Goal: Information Seeking & Learning: Learn about a topic

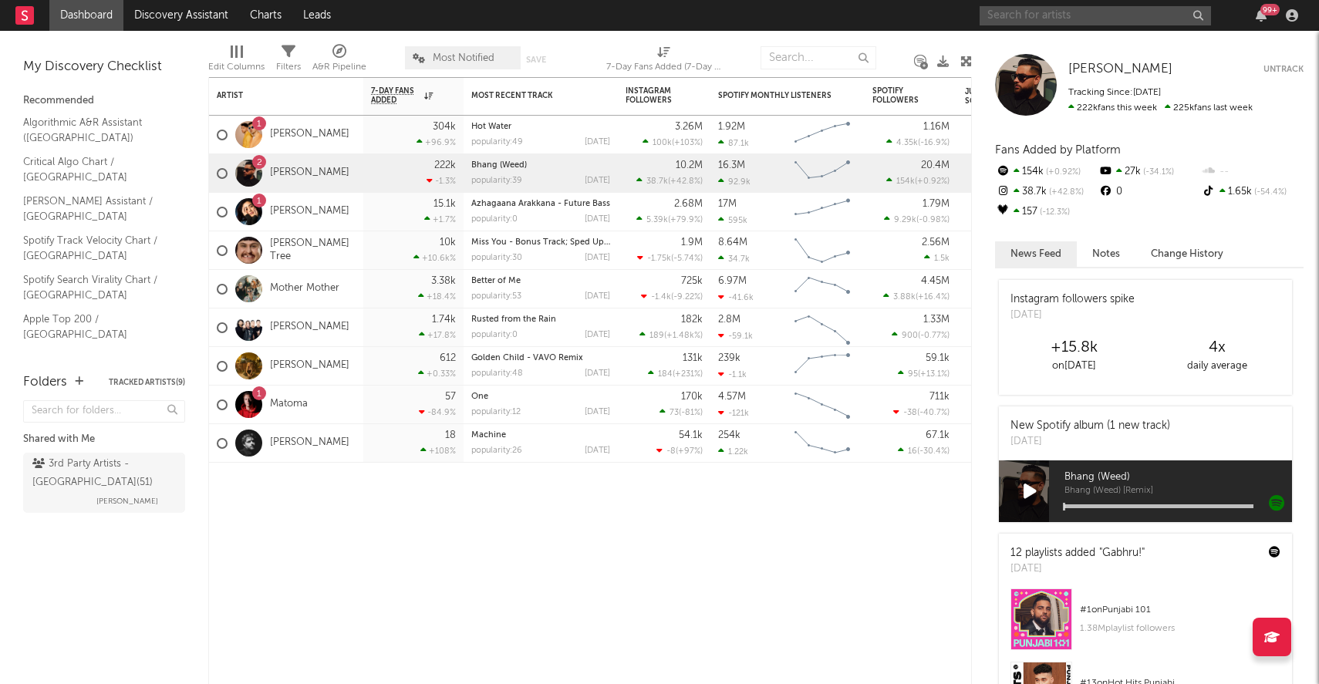
click at [1117, 23] on input "text" at bounding box center [1095, 15] width 231 height 19
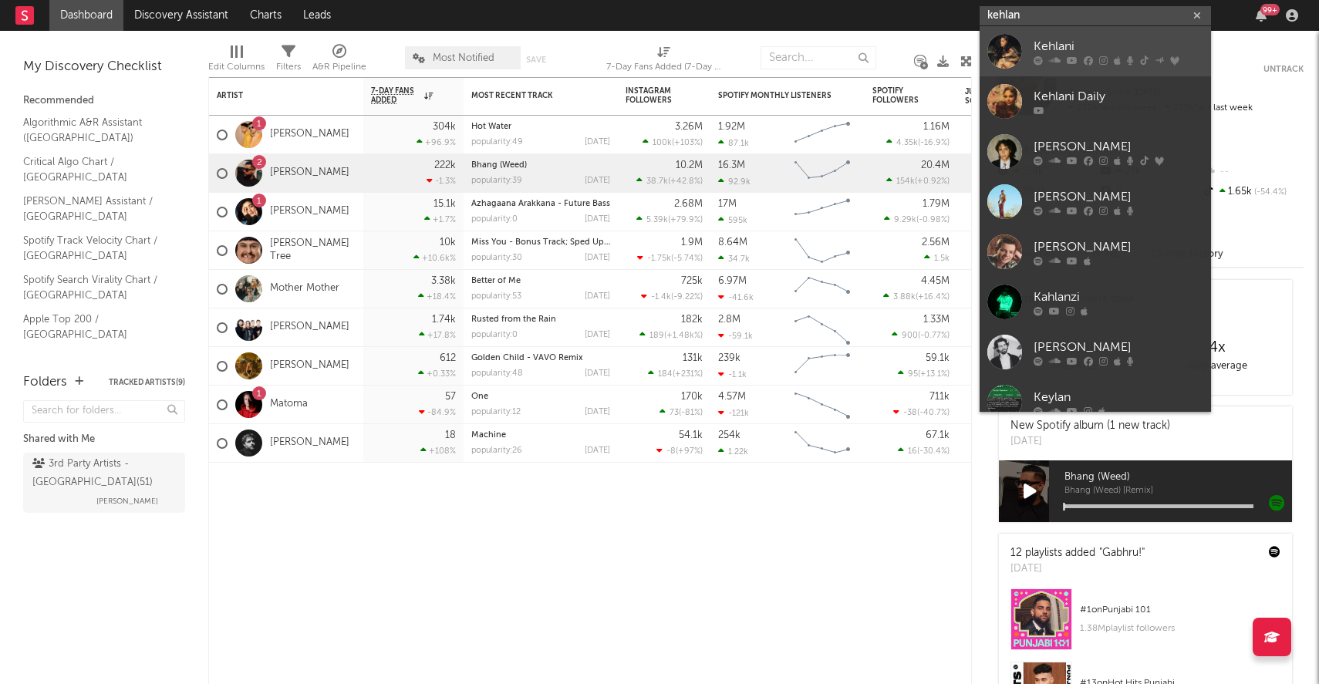
type input "kehlan"
click at [1129, 59] on icon at bounding box center [1130, 60] width 7 height 9
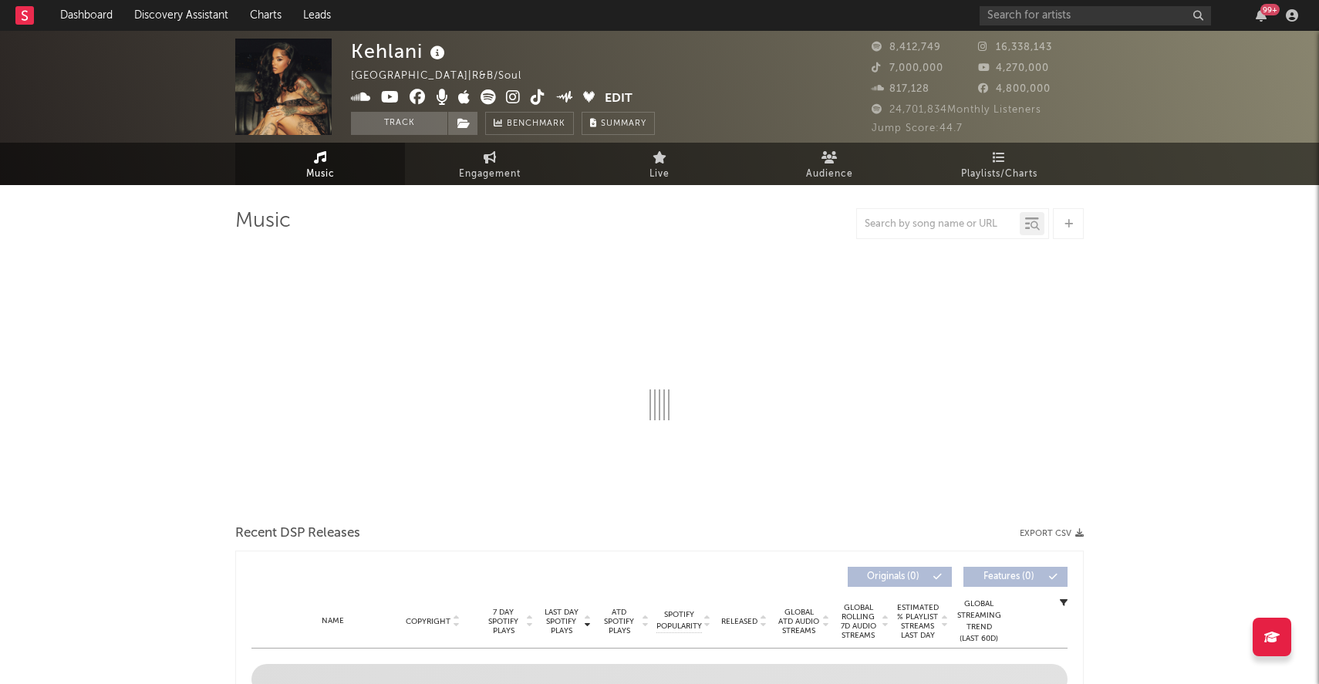
select select "6m"
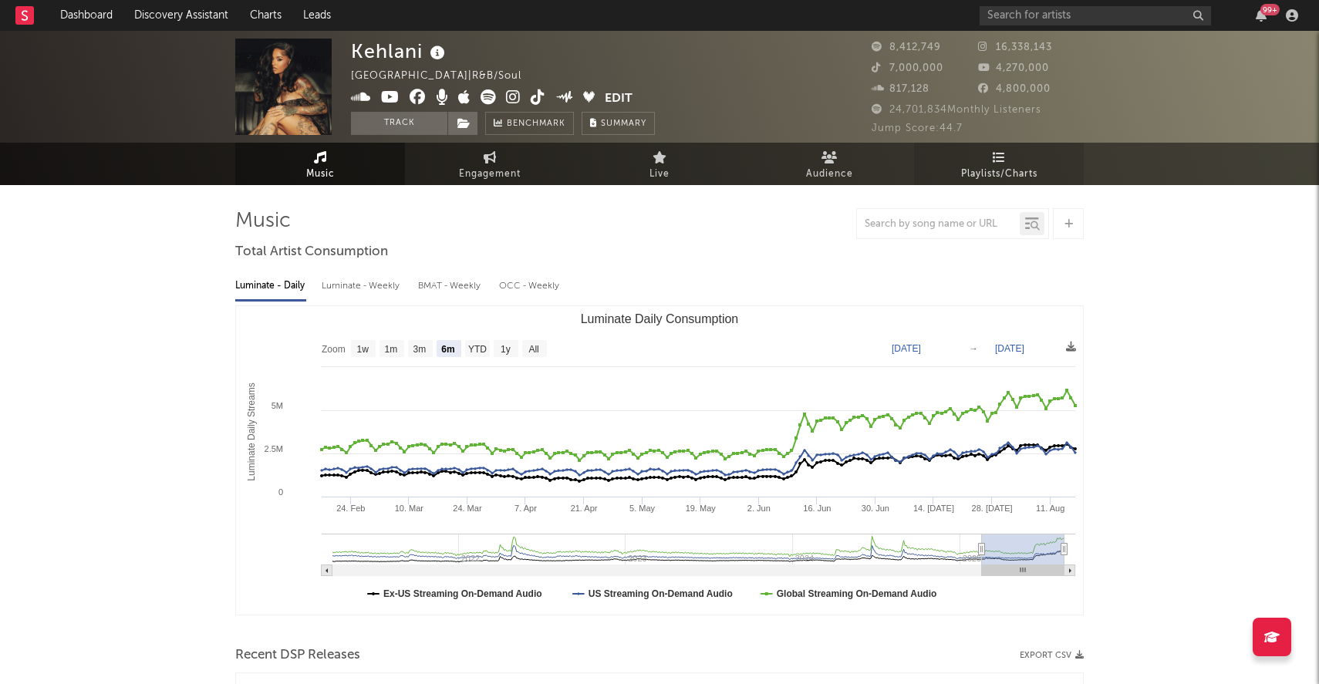
click at [998, 181] on span "Playlists/Charts" at bounding box center [999, 174] width 76 height 19
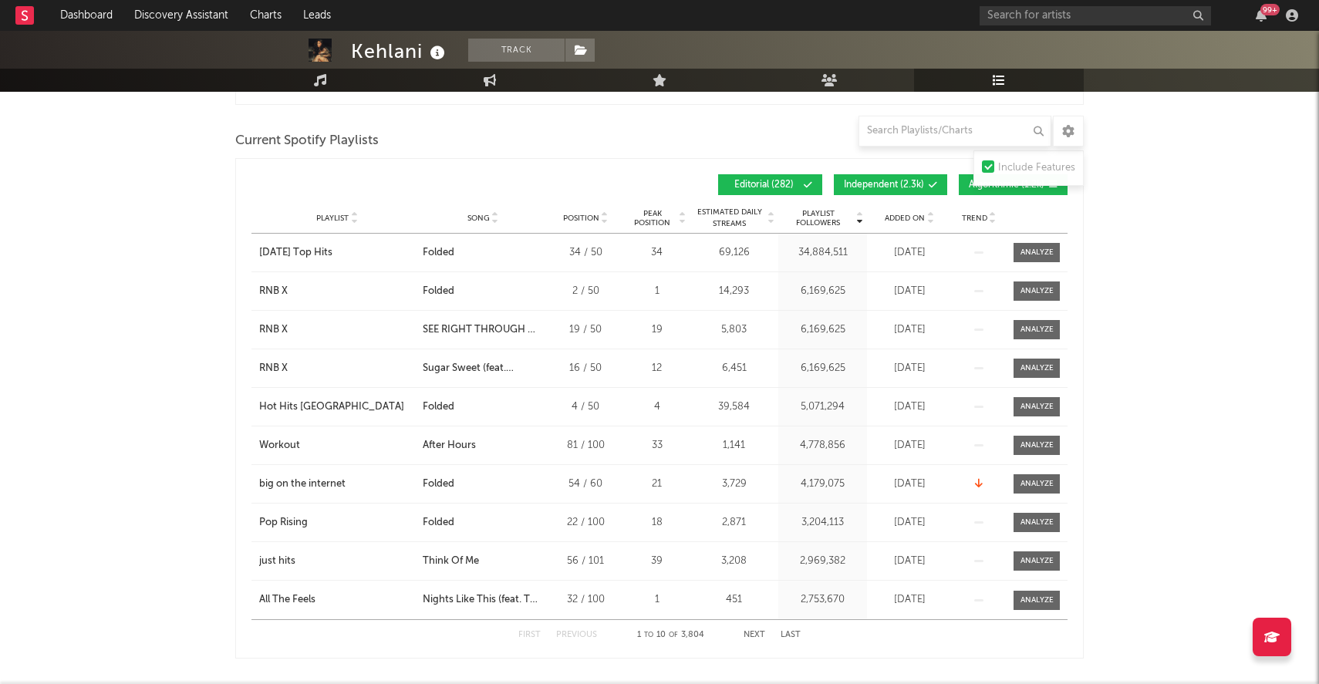
scroll to position [1246, 0]
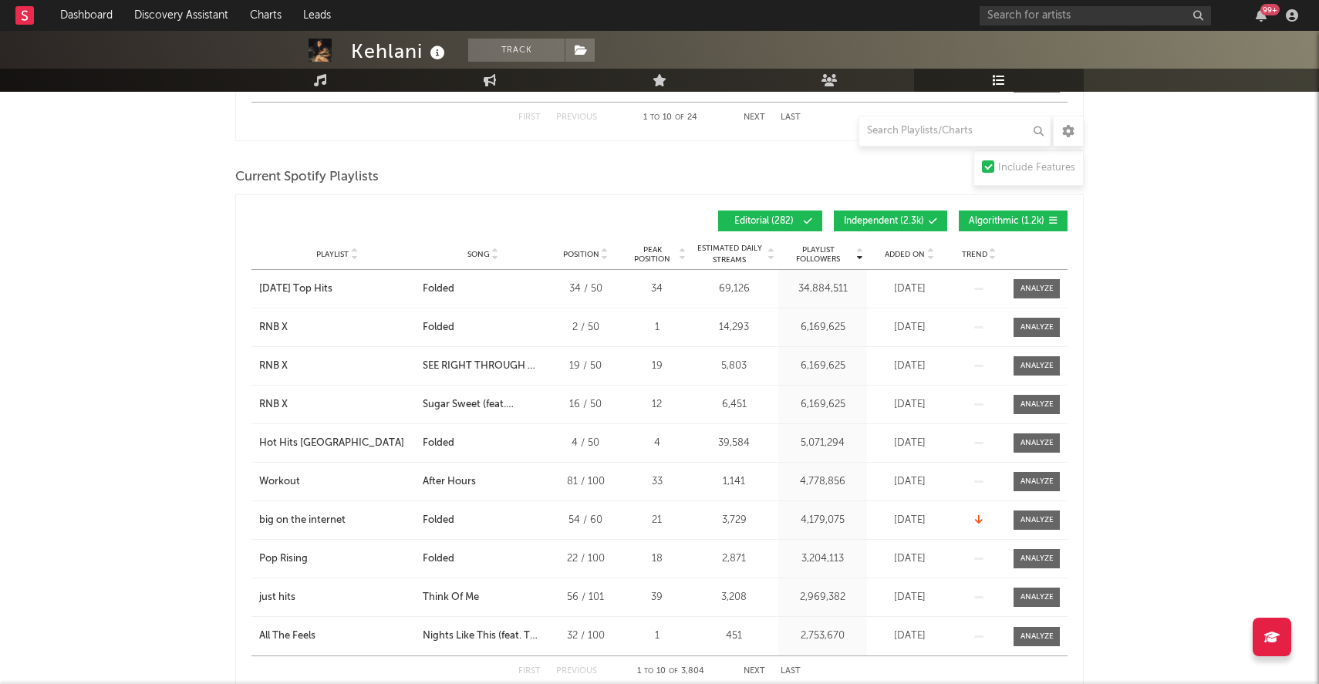
click at [1000, 224] on span "Algorithmic ( 1.2k )" at bounding box center [1007, 221] width 76 height 9
click at [902, 221] on span "Independent ( 2.3k )" at bounding box center [884, 221] width 80 height 9
click at [929, 255] on icon at bounding box center [930, 258] width 8 height 6
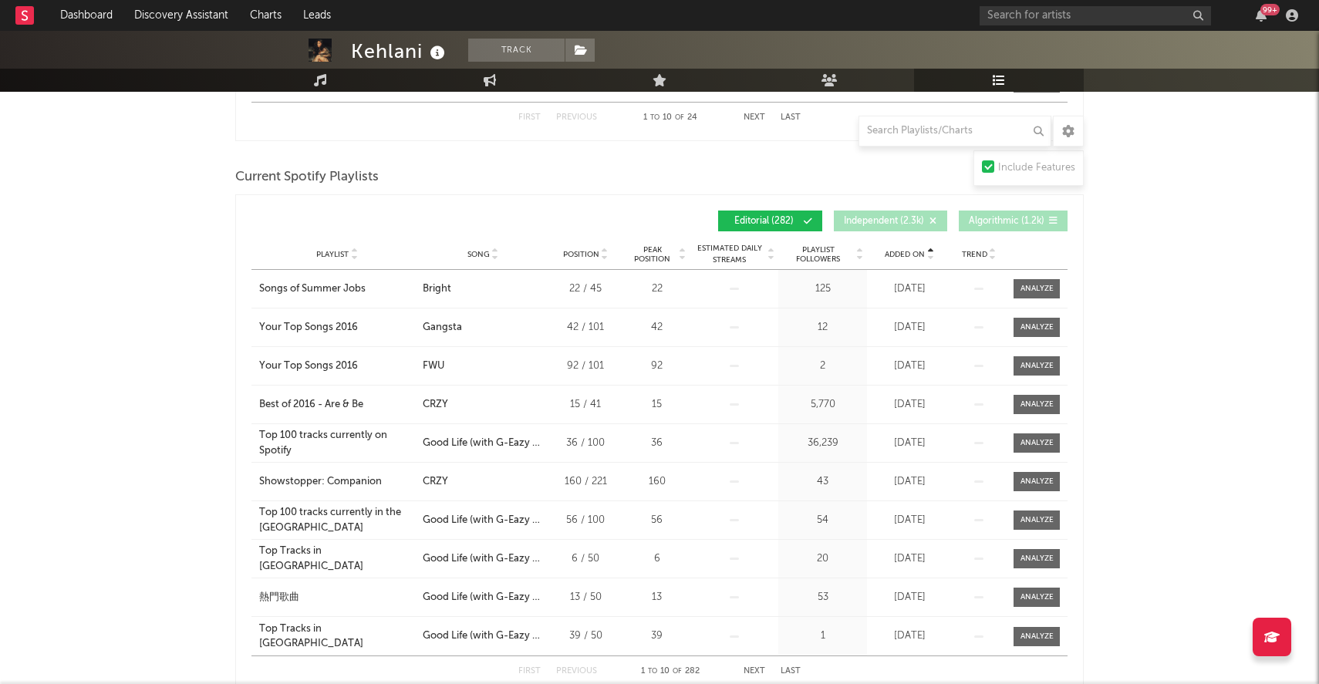
click at [929, 255] on icon at bounding box center [930, 258] width 8 height 6
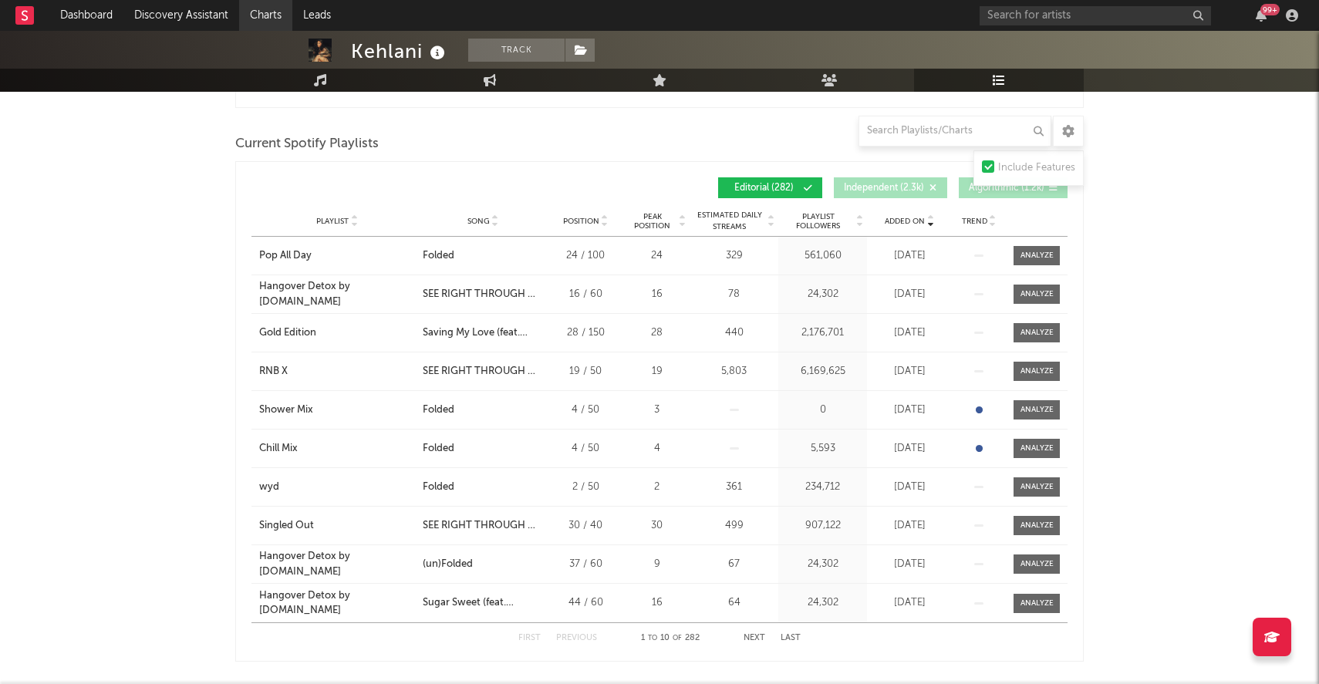
scroll to position [1283, 0]
